Goal: Task Accomplishment & Management: Manage account settings

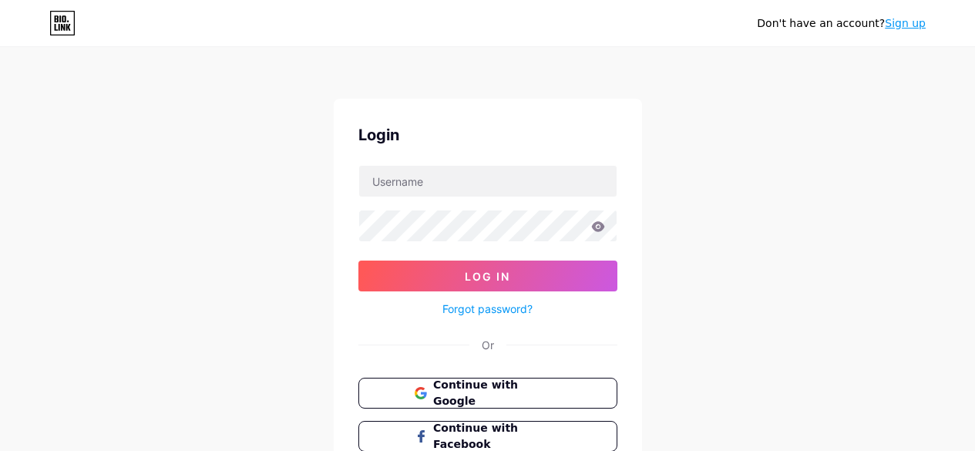
type input "[EMAIL_ADDRESS][DOMAIN_NAME]"
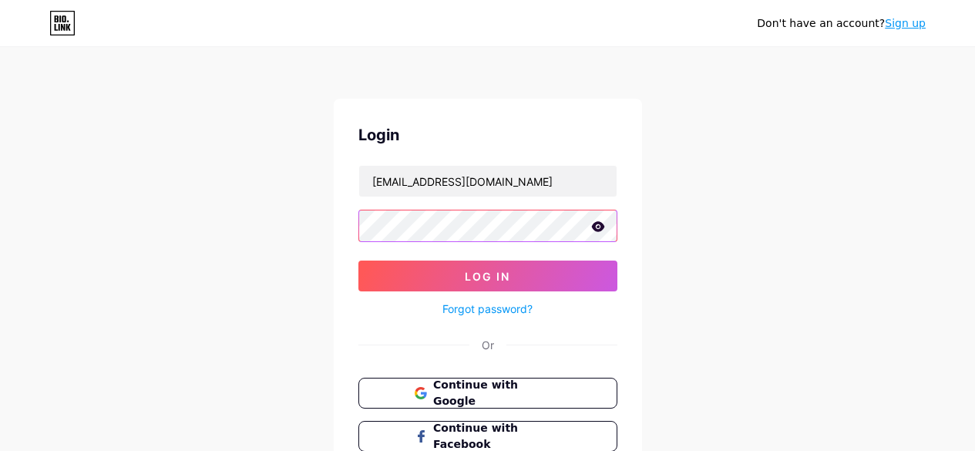
click at [358, 261] on button "Log In" at bounding box center [487, 276] width 259 height 31
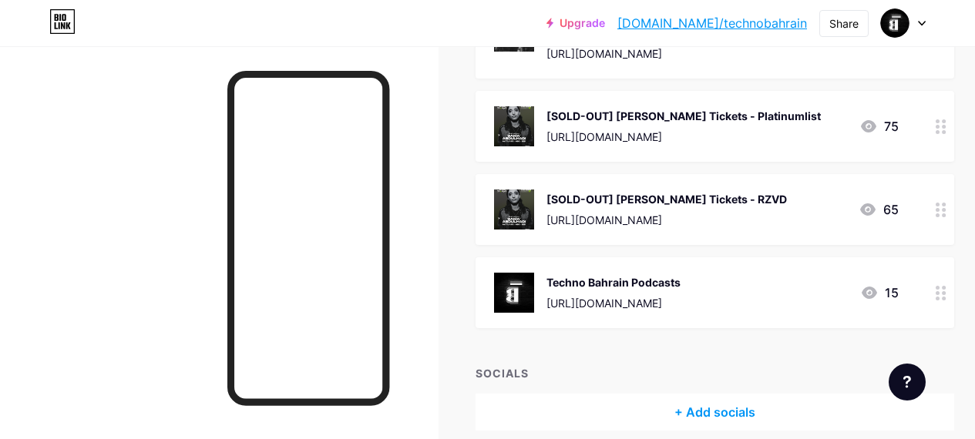
scroll to position [252, 0]
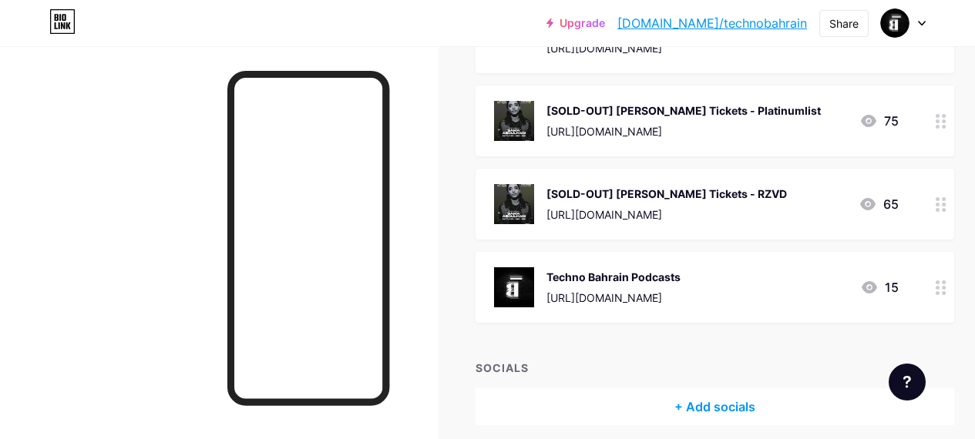
click at [940, 283] on div at bounding box center [941, 287] width 26 height 71
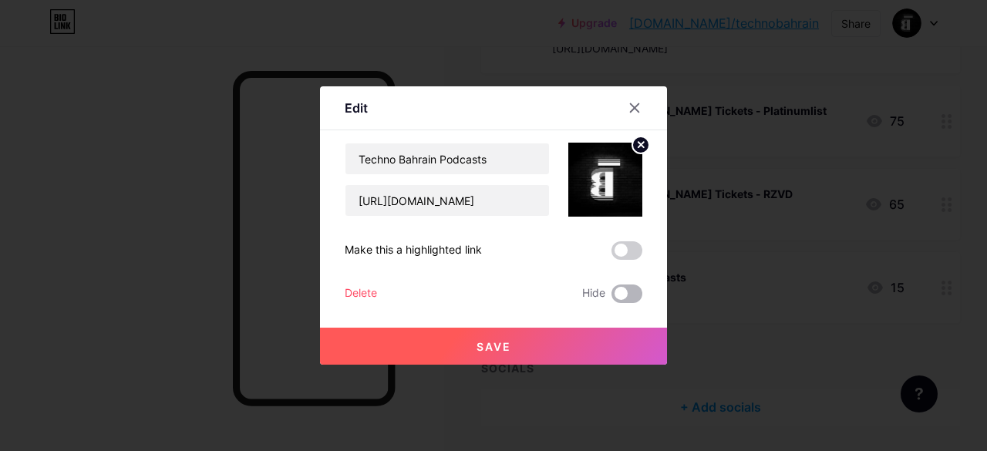
click at [619, 290] on span at bounding box center [626, 293] width 31 height 19
click at [611, 298] on input "checkbox" at bounding box center [611, 298] width 0 height 0
click at [451, 352] on button "Save" at bounding box center [493, 346] width 347 height 37
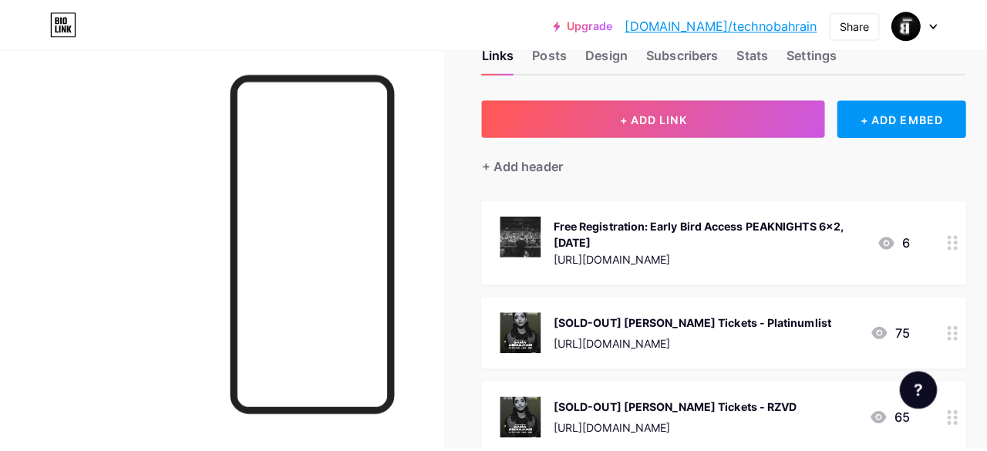
scroll to position [0, 0]
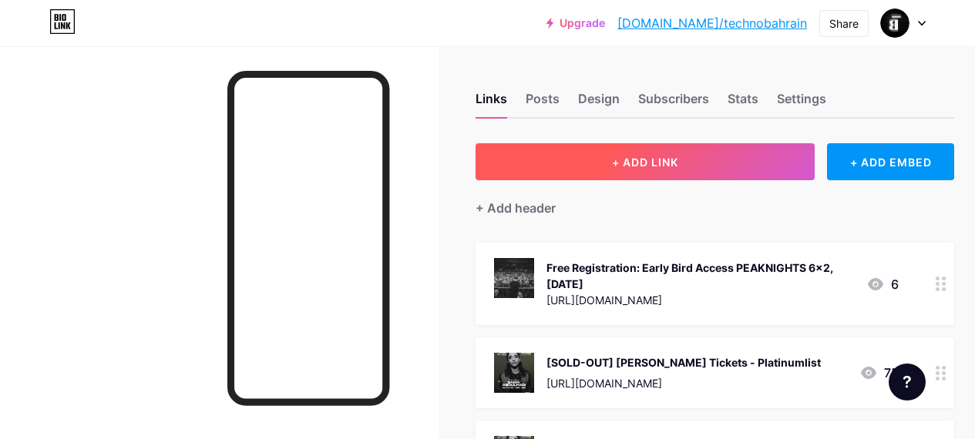
click at [653, 158] on span "+ ADD LINK" at bounding box center [645, 162] width 66 height 13
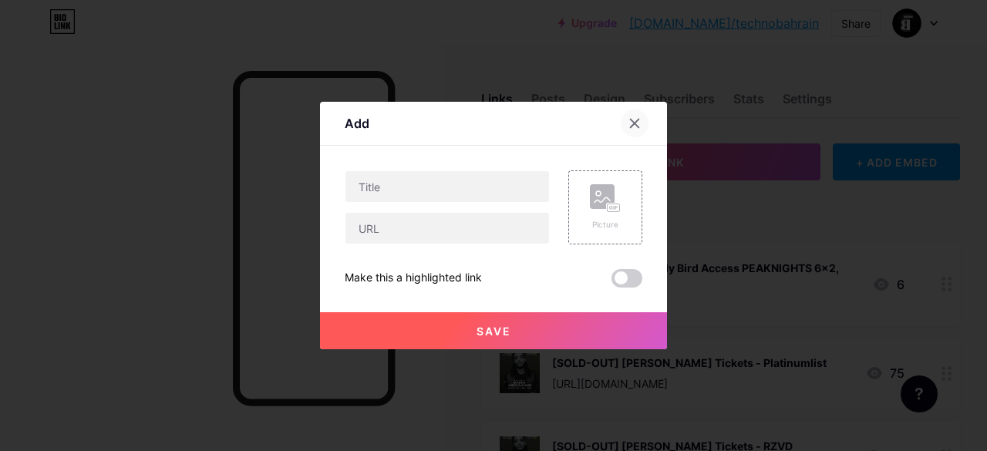
click at [636, 120] on icon at bounding box center [634, 123] width 12 height 12
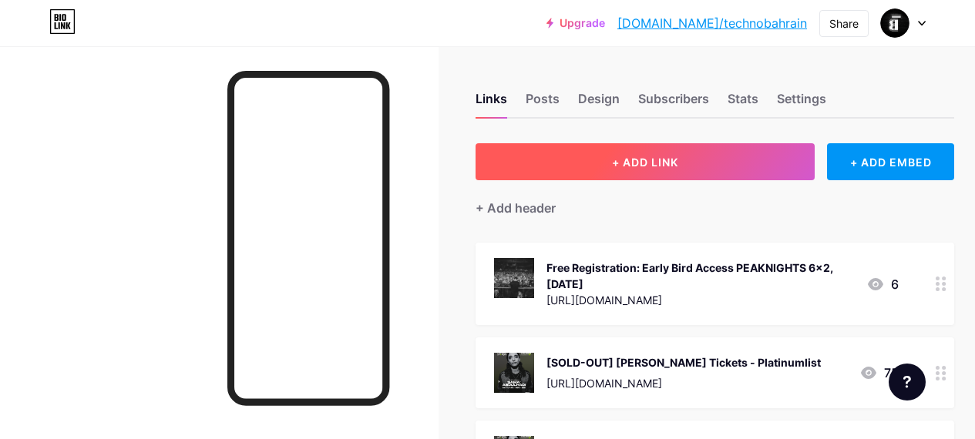
click at [658, 161] on span "+ ADD LINK" at bounding box center [645, 162] width 66 height 13
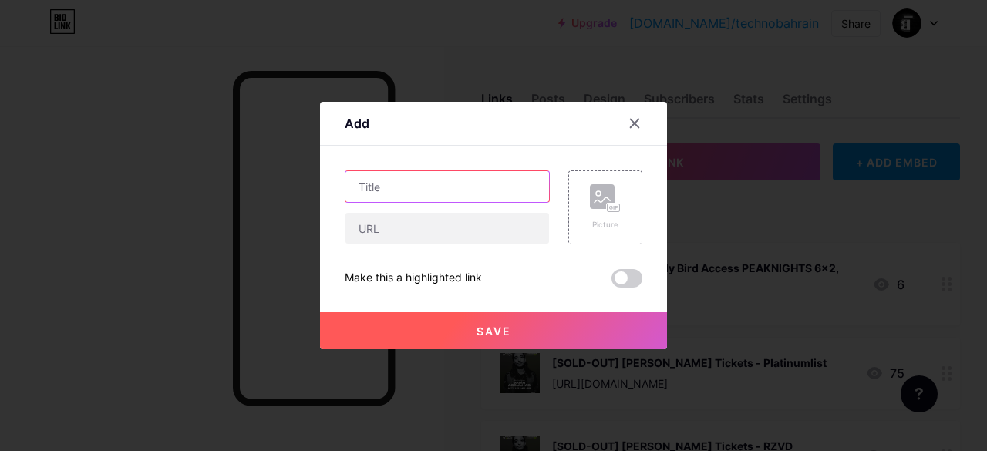
click at [411, 183] on input "text" at bounding box center [447, 186] width 204 height 31
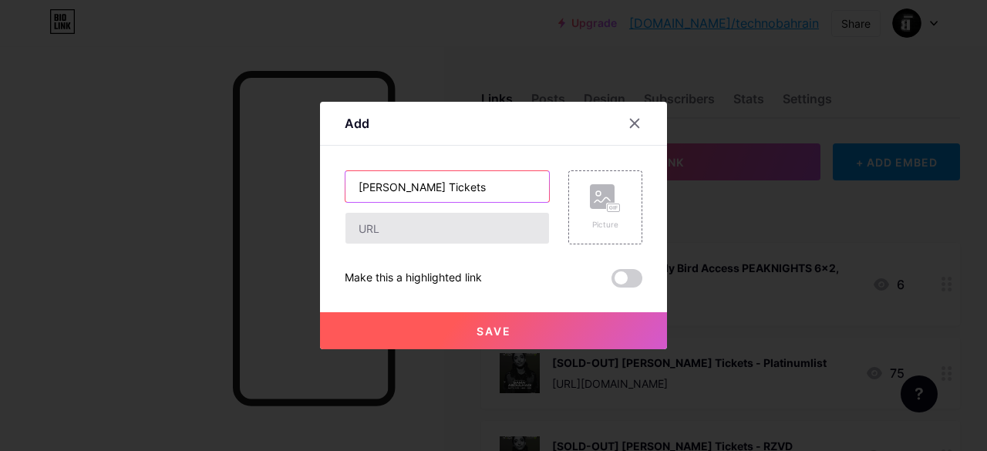
type input "[PERSON_NAME] Tickets"
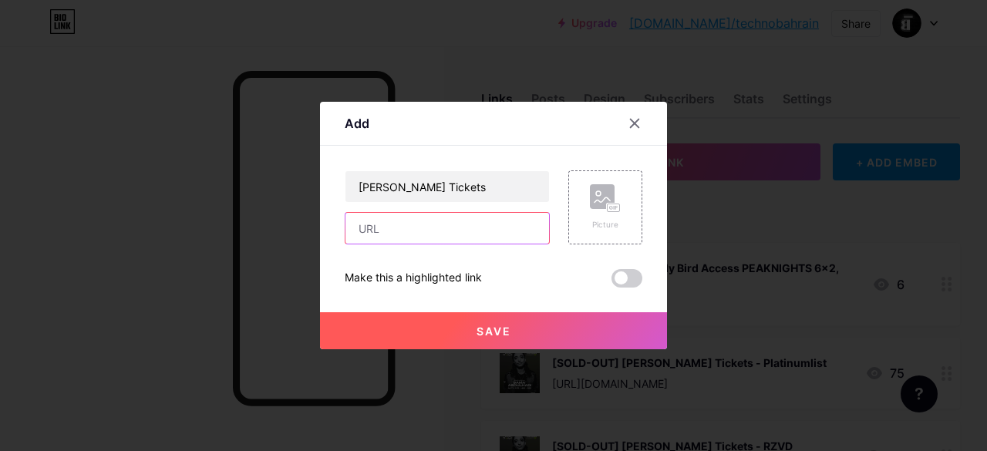
click at [443, 228] on input "text" at bounding box center [447, 228] width 204 height 31
paste input "[URL][DOMAIN_NAME]"
type input "[URL][DOMAIN_NAME]"
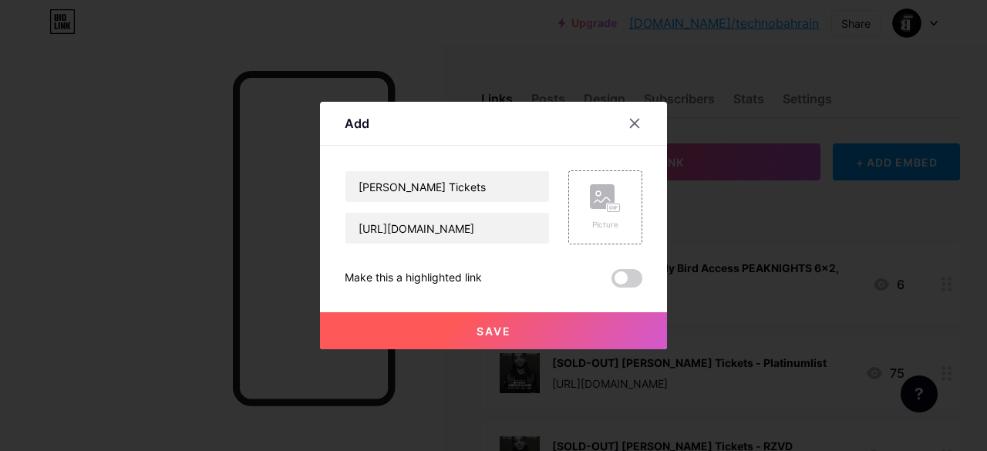
click at [621, 273] on span at bounding box center [626, 278] width 31 height 19
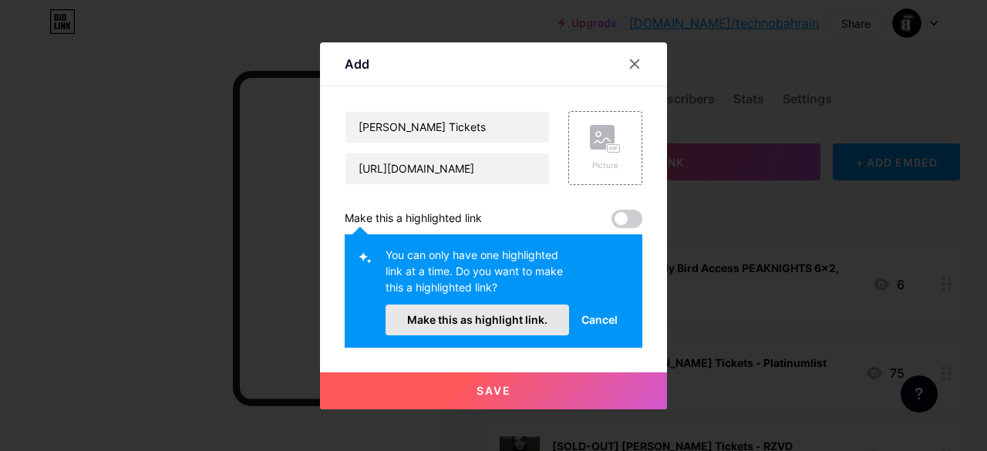
click at [473, 321] on span "Make this as highlight link." at bounding box center [477, 319] width 140 height 13
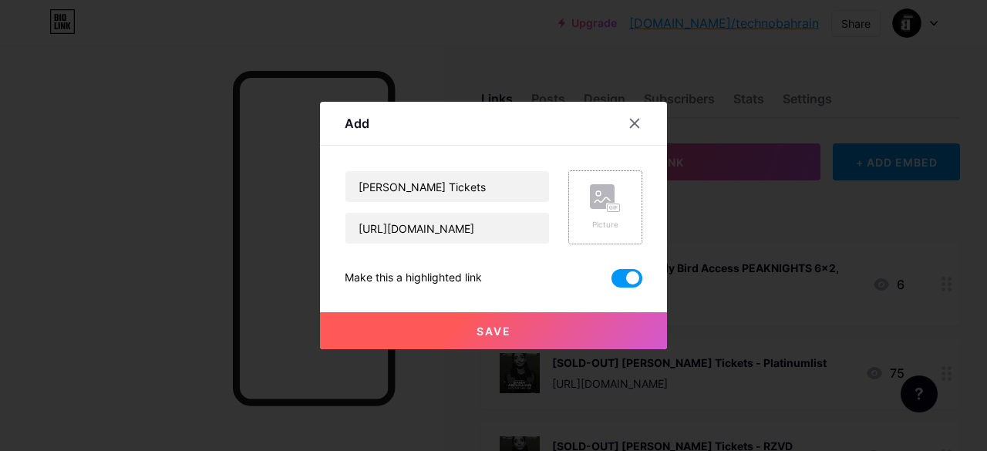
click at [602, 198] on rect at bounding box center [602, 196] width 25 height 25
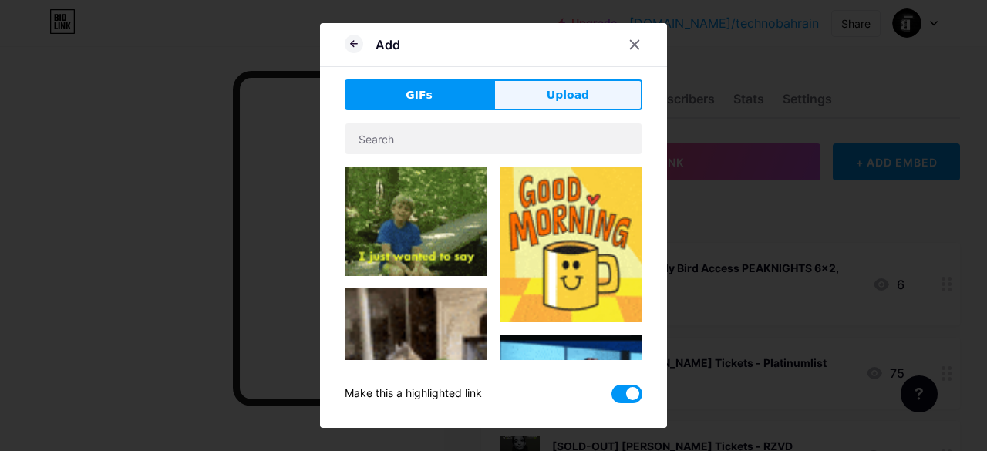
click at [578, 96] on span "Upload" at bounding box center [568, 95] width 42 height 16
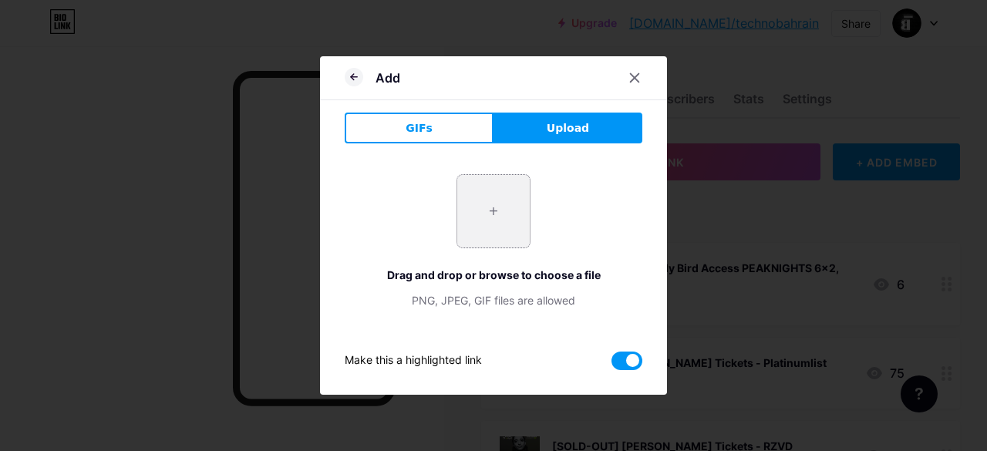
click at [489, 209] on input "file" at bounding box center [493, 211] width 72 height 72
type input "C:\fakepath\4x5 Instagram Feed II.png"
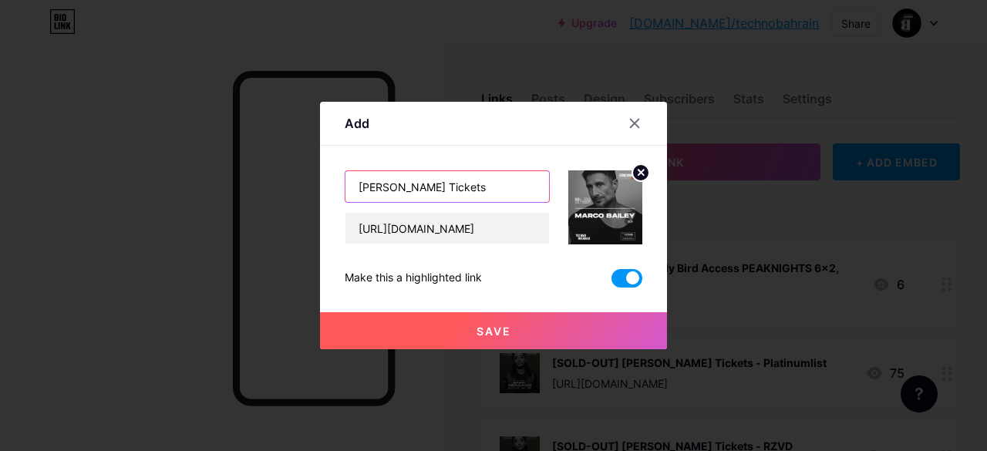
click at [496, 193] on input "[PERSON_NAME] Tickets" at bounding box center [447, 186] width 204 height 31
type input "[PERSON_NAME] @ 'Teres Tickets - RZVD"
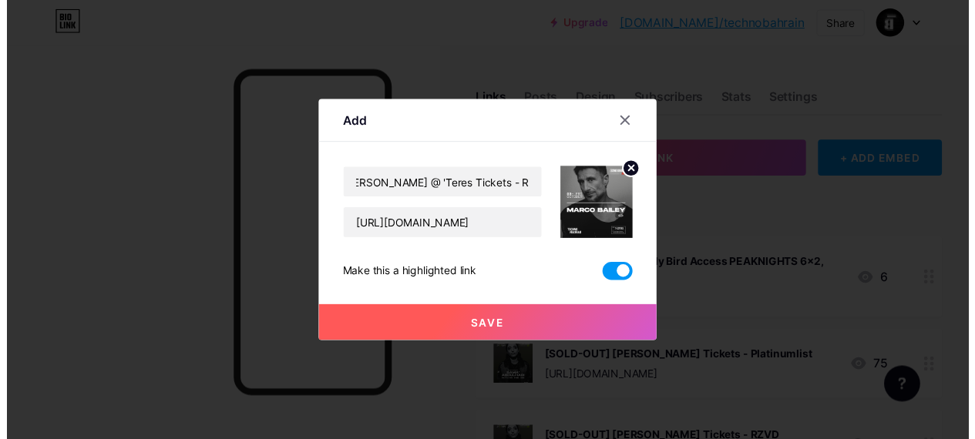
scroll to position [0, 0]
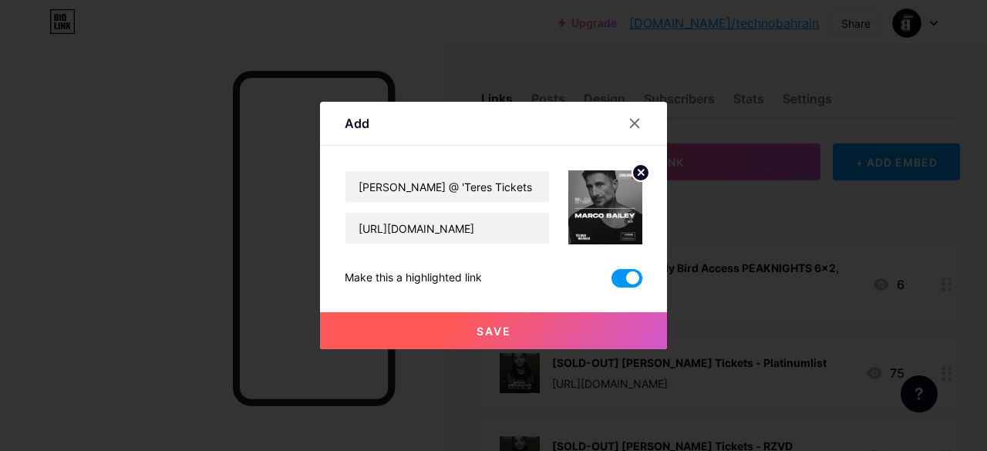
click at [493, 329] on span "Save" at bounding box center [493, 331] width 35 height 13
